Goal: Use online tool/utility: Use online tool/utility

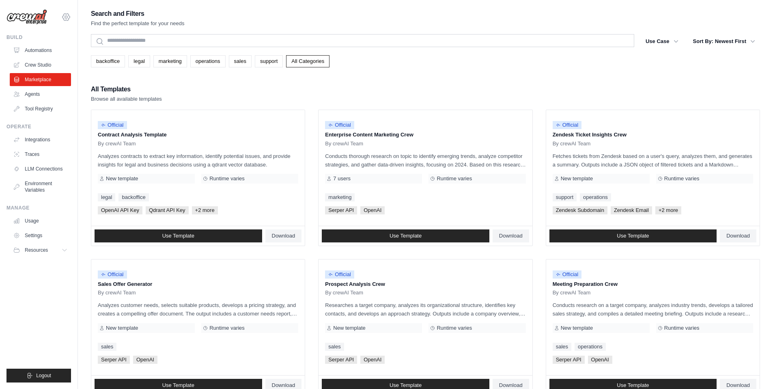
click at [67, 17] on icon at bounding box center [66, 17] width 2 height 2
click at [49, 56] on link "Settings" at bounding box center [65, 54] width 71 height 15
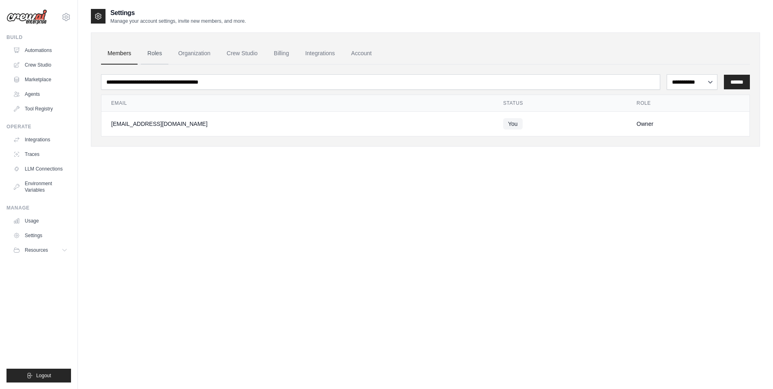
click at [157, 56] on link "Roles" at bounding box center [155, 54] width 28 height 22
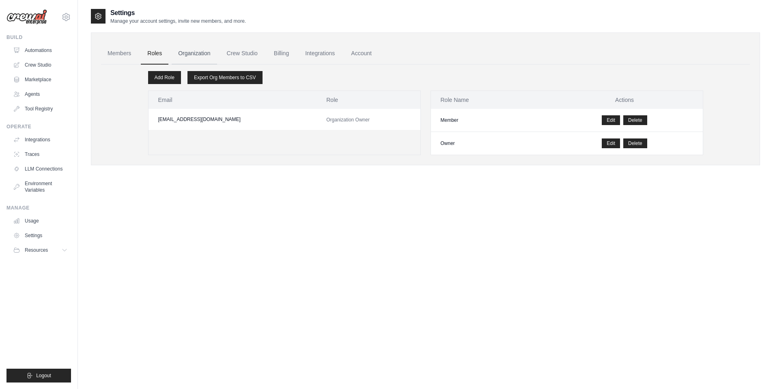
click at [196, 53] on link "Organization" at bounding box center [194, 54] width 45 height 22
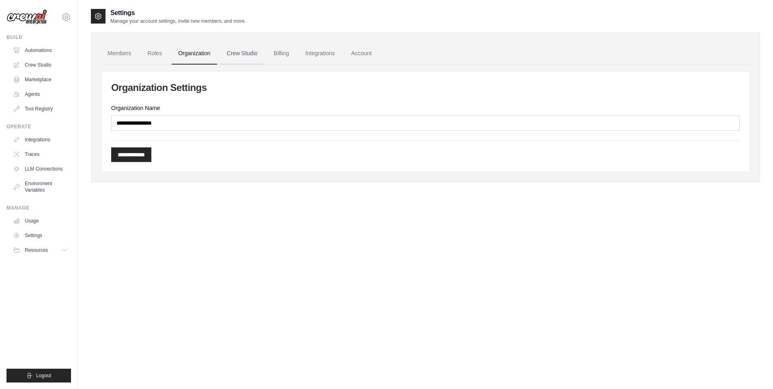
click at [258, 53] on link "Crew Studio" at bounding box center [242, 54] width 44 height 22
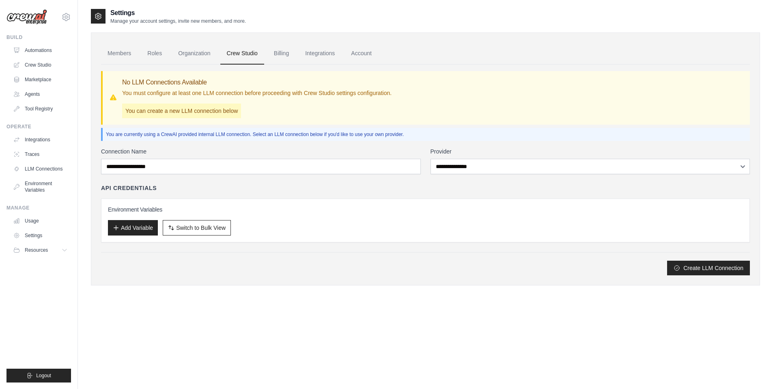
click at [274, 176] on div "**********" at bounding box center [425, 211] width 649 height 128
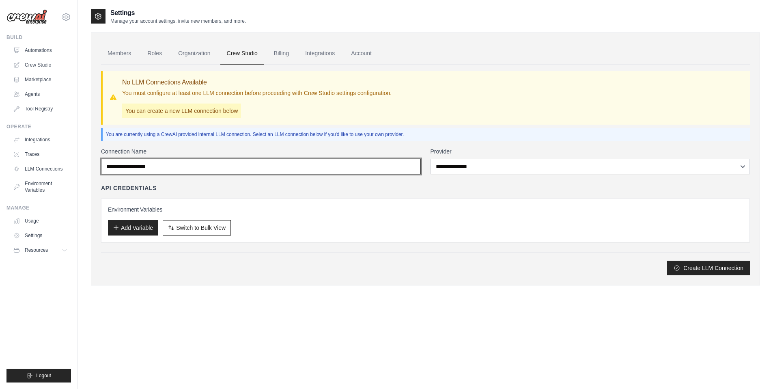
click at [270, 165] on input "Connection Name" at bounding box center [261, 166] width 320 height 15
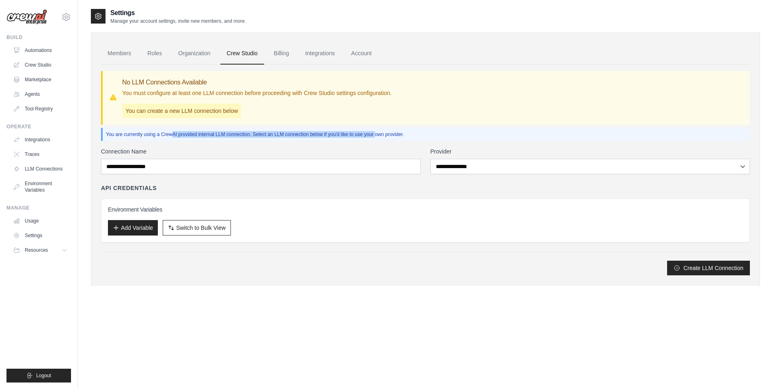
drag, startPoint x: 151, startPoint y: 134, endPoint x: 368, endPoint y: 135, distance: 217.9
click at [368, 135] on p "You are currently using a CrewAI provided internal LLM connection. Select an LL…" at bounding box center [426, 134] width 641 height 6
drag, startPoint x: 368, startPoint y: 135, endPoint x: 293, endPoint y: 135, distance: 75.1
click at [293, 135] on p "You are currently using a CrewAI provided internal LLM connection. Select an LL…" at bounding box center [426, 134] width 641 height 6
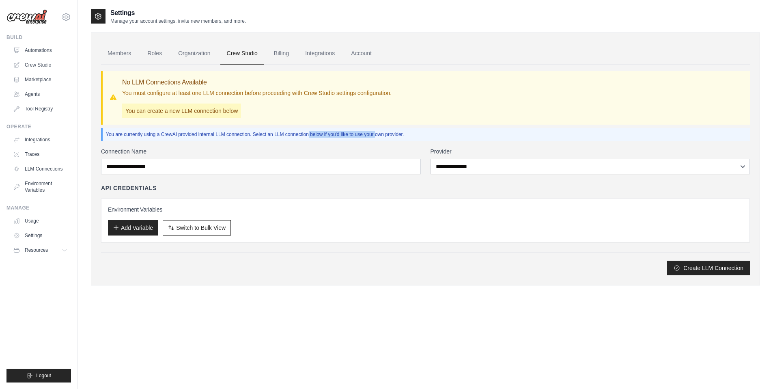
click at [293, 135] on p "You are currently using a CrewAI provided internal LLM connection. Select an LL…" at bounding box center [426, 134] width 641 height 6
drag, startPoint x: 172, startPoint y: 93, endPoint x: 374, endPoint y: 95, distance: 201.6
click at [374, 95] on p "You must configure at least one LLM connection before proceeding with Crew Stud…" at bounding box center [256, 93] width 269 height 8
drag, startPoint x: 174, startPoint y: 110, endPoint x: 234, endPoint y: 110, distance: 60.5
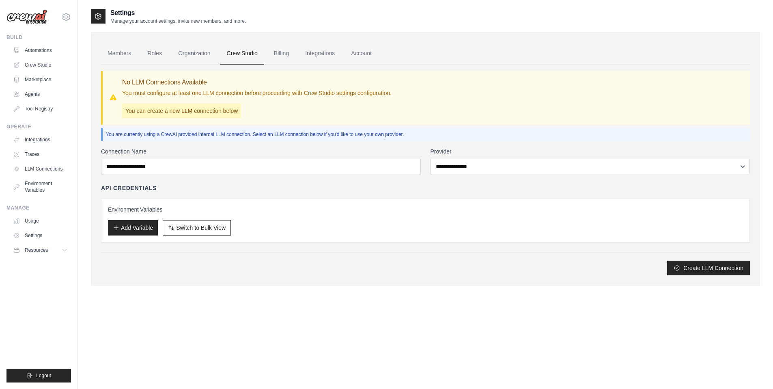
click at [234, 110] on p "You can create a new LLM connection below" at bounding box center [181, 110] width 119 height 15
drag, startPoint x: 225, startPoint y: 111, endPoint x: 181, endPoint y: 111, distance: 43.8
click at [181, 111] on p "You can create a new LLM connection below" at bounding box center [181, 110] width 119 height 15
click at [288, 54] on link "Billing" at bounding box center [281, 54] width 28 height 22
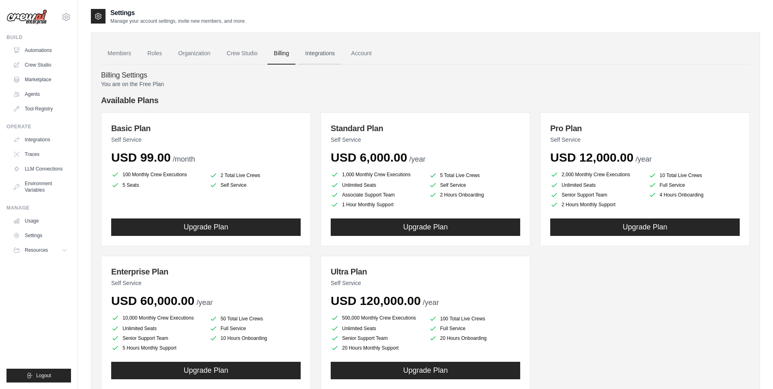
click at [331, 54] on link "Integrations" at bounding box center [320, 54] width 43 height 22
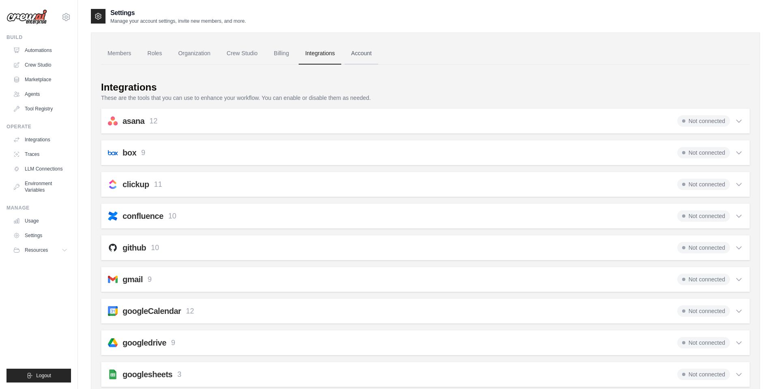
click at [373, 52] on link "Account" at bounding box center [361, 54] width 34 height 22
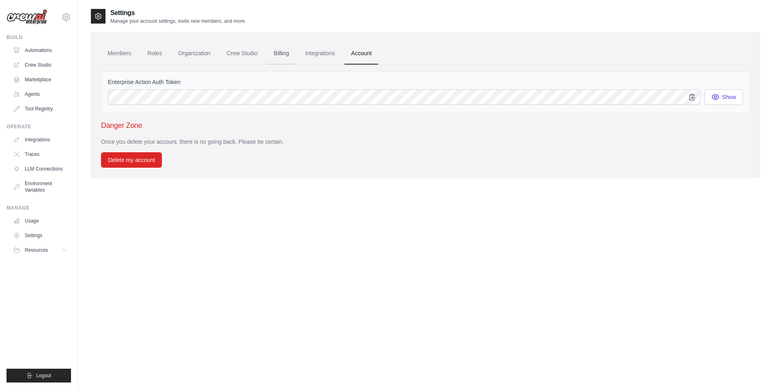
click at [286, 55] on link "Billing" at bounding box center [281, 54] width 28 height 22
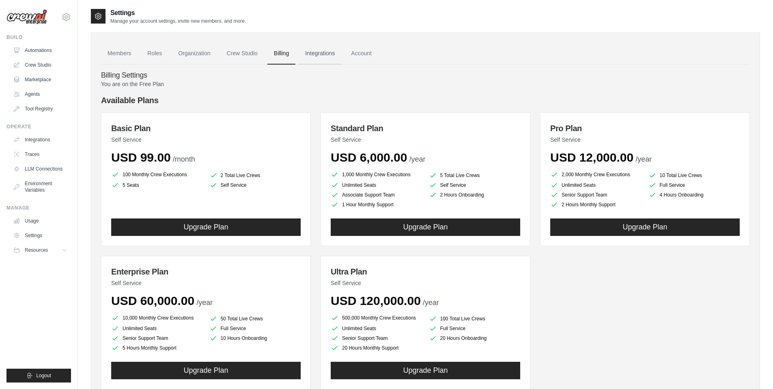
click at [338, 55] on link "Integrations" at bounding box center [320, 54] width 43 height 22
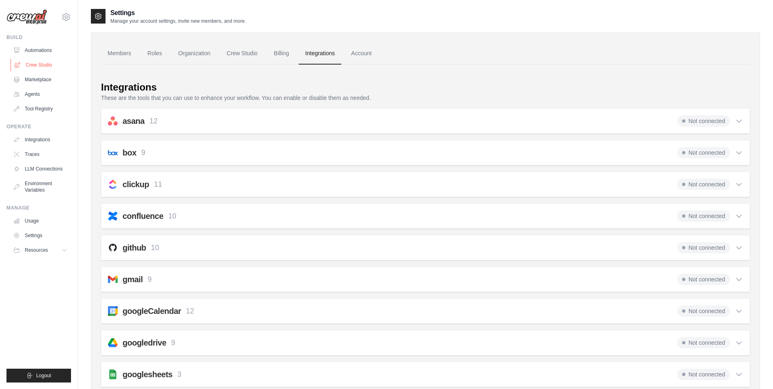
click at [34, 65] on link "Crew Studio" at bounding box center [41, 64] width 61 height 13
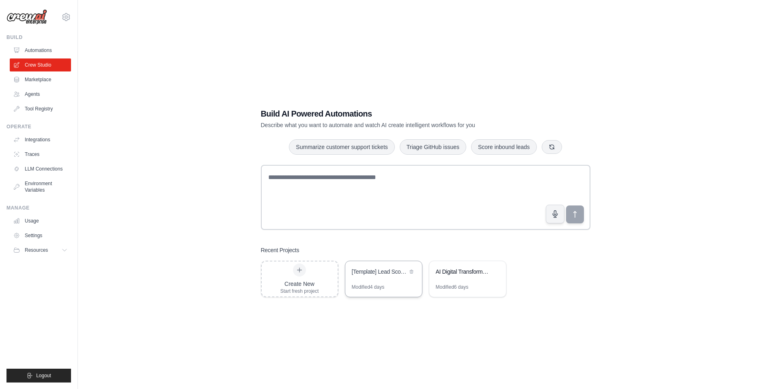
click at [373, 276] on div "[Template] Lead Scoring and Strategy Crew" at bounding box center [380, 272] width 56 height 10
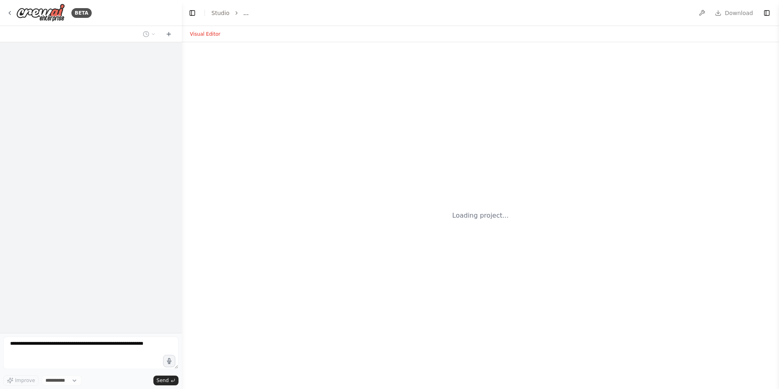
select select "****"
click at [193, 12] on button "Toggle Left Sidebar" at bounding box center [192, 12] width 11 height 11
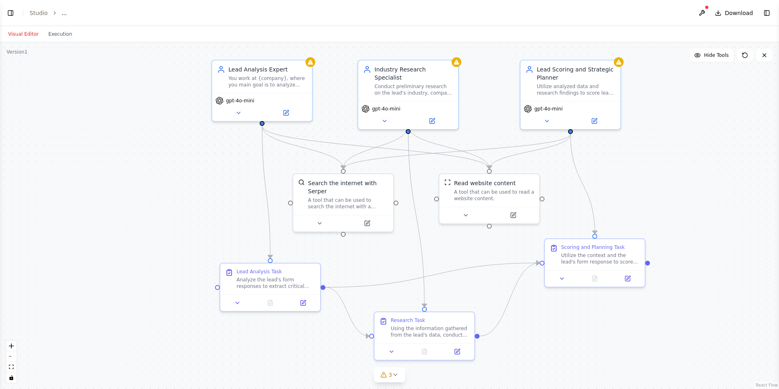
drag, startPoint x: 212, startPoint y: 52, endPoint x: 431, endPoint y: 45, distance: 219.6
click at [431, 45] on div ".deletable-edge-delete-btn { width: 20px; height: 20px; border: 0px solid #ffff…" at bounding box center [389, 215] width 779 height 346
click at [69, 34] on button "Execution" at bounding box center [60, 34] width 34 height 10
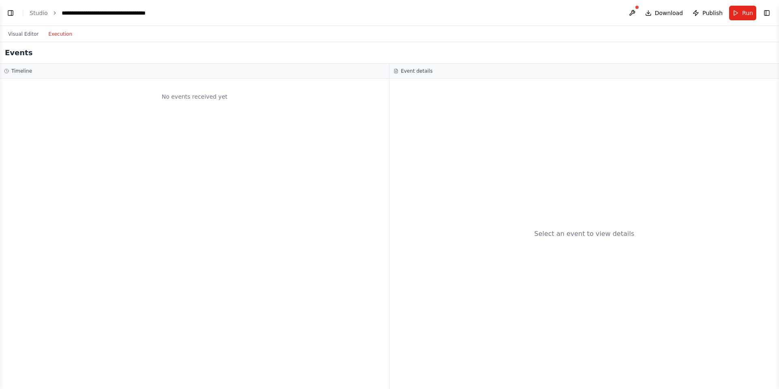
click at [67, 34] on button "Execution" at bounding box center [60, 34] width 34 height 10
click at [22, 36] on button "Visual Editor" at bounding box center [23, 34] width 40 height 10
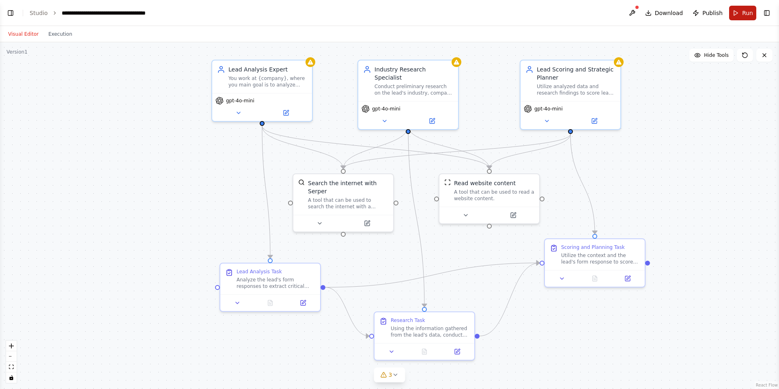
click at [744, 14] on span "Run" at bounding box center [747, 13] width 11 height 8
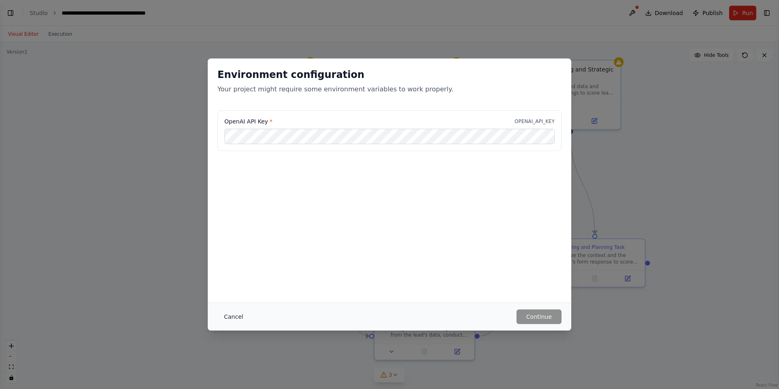
click at [230, 317] on button "Cancel" at bounding box center [233, 316] width 32 height 15
